Goal: Information Seeking & Learning: Learn about a topic

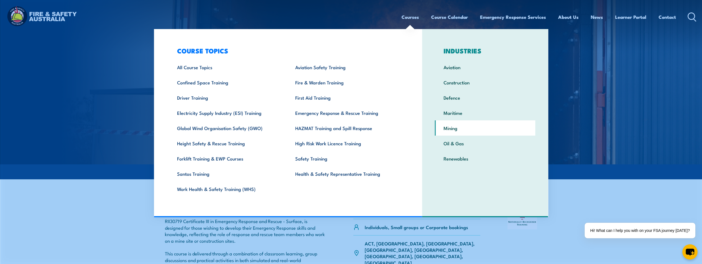
click at [449, 128] on link "Mining" at bounding box center [485, 127] width 100 height 15
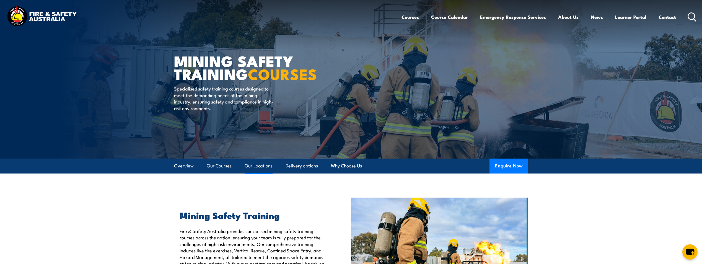
click at [250, 164] on link "Our Locations" at bounding box center [259, 166] width 28 height 15
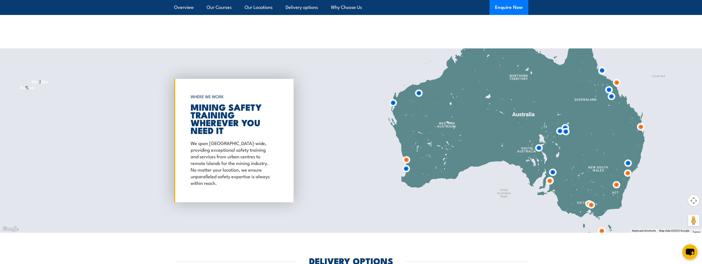
scroll to position [2067, 0]
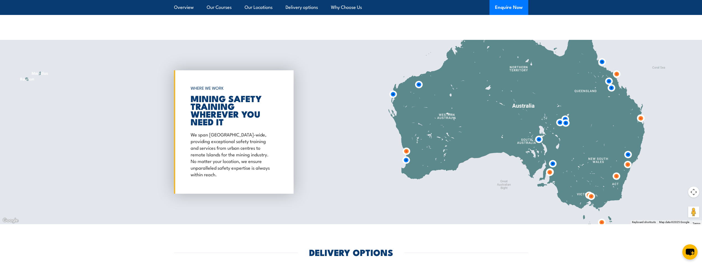
click at [641, 113] on img at bounding box center [640, 118] width 10 height 10
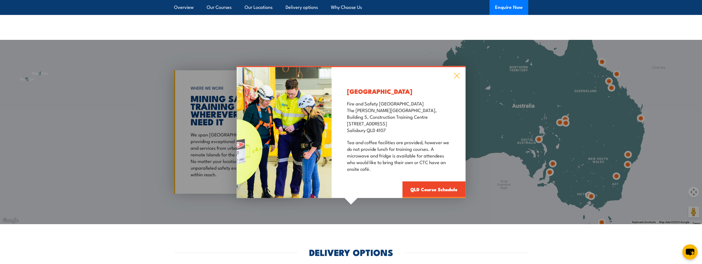
click at [457, 72] on icon at bounding box center [456, 75] width 6 height 6
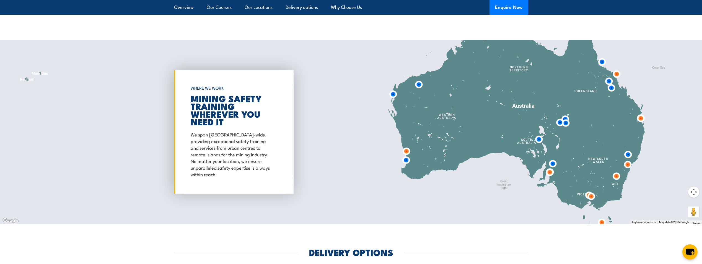
click at [617, 69] on img at bounding box center [616, 74] width 10 height 10
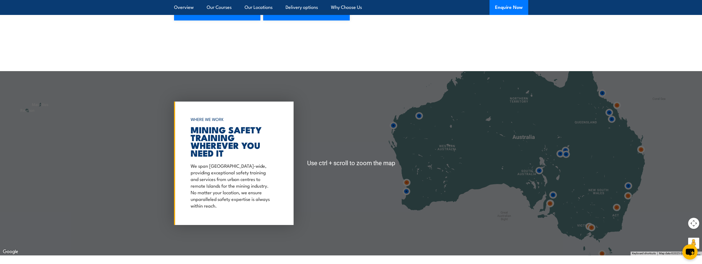
scroll to position [2012, 0]
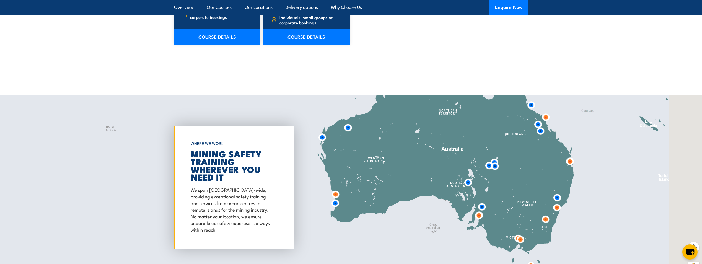
drag, startPoint x: 612, startPoint y: 155, endPoint x: 534, endPoint y: 141, distance: 78.7
click at [535, 141] on div at bounding box center [351, 187] width 702 height 184
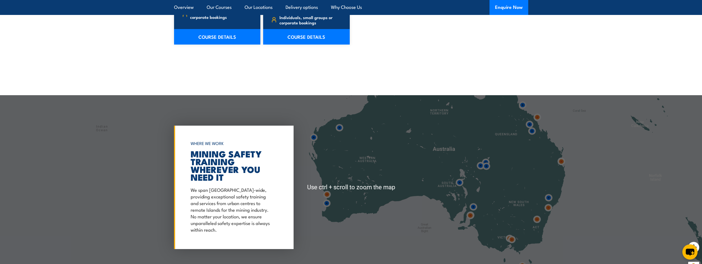
drag, startPoint x: 522, startPoint y: 143, endPoint x: 481, endPoint y: 146, distance: 40.5
click at [481, 146] on div at bounding box center [351, 187] width 702 height 184
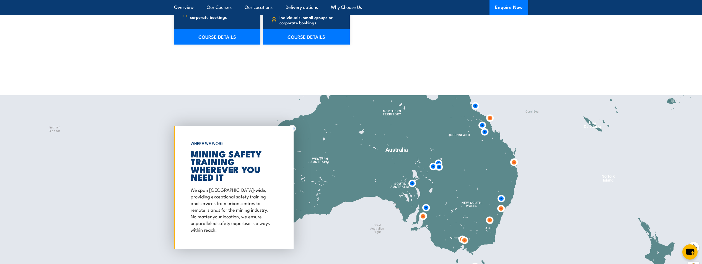
click at [485, 127] on img at bounding box center [484, 132] width 10 height 10
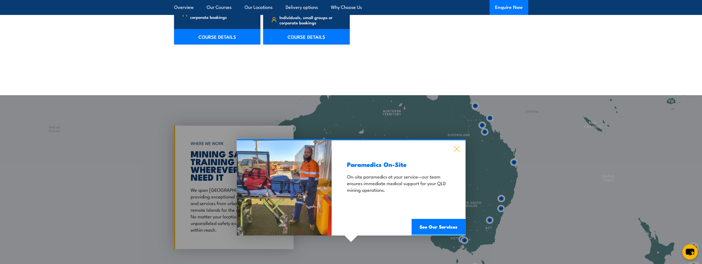
click at [457, 146] on icon at bounding box center [456, 149] width 6 height 6
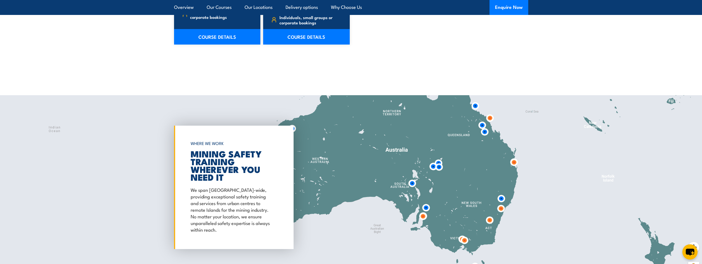
click at [491, 113] on img at bounding box center [490, 118] width 10 height 10
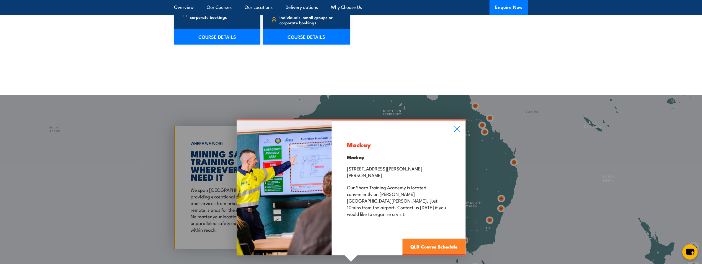
click at [429, 238] on link "QLD Course Schedule" at bounding box center [433, 246] width 63 height 17
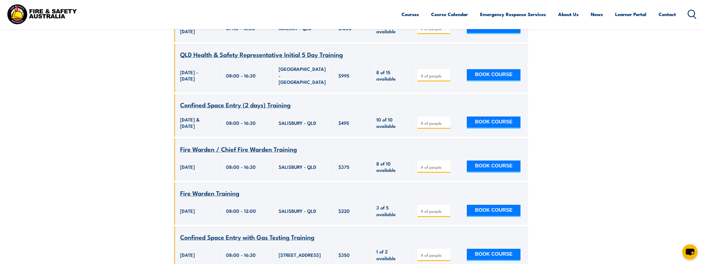
scroll to position [2119, 0]
